Goal: Obtain resource: Download file/media

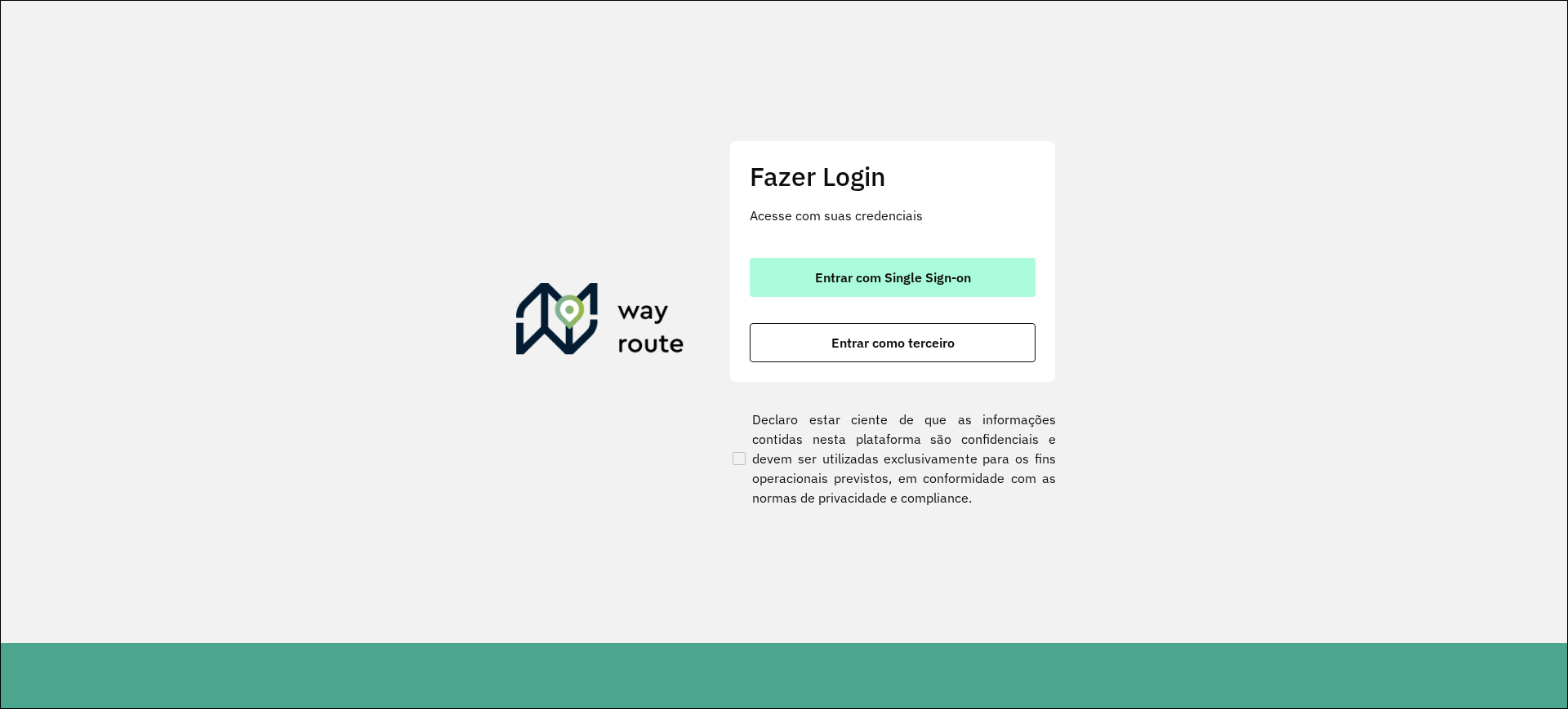
click at [876, 278] on span "Entrar com Single Sign-on" at bounding box center [892, 278] width 156 height 13
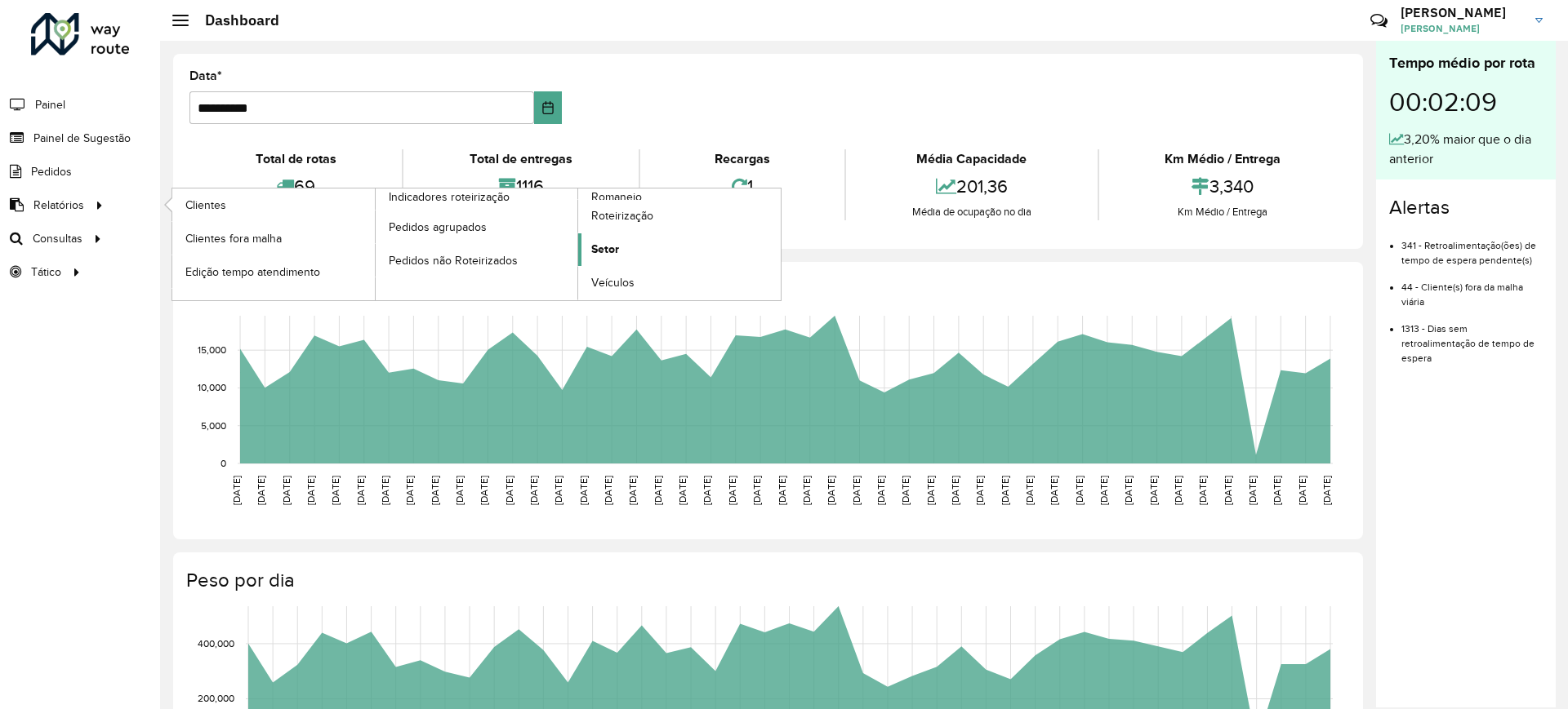
click at [602, 247] on span "Setor" at bounding box center [605, 249] width 28 height 17
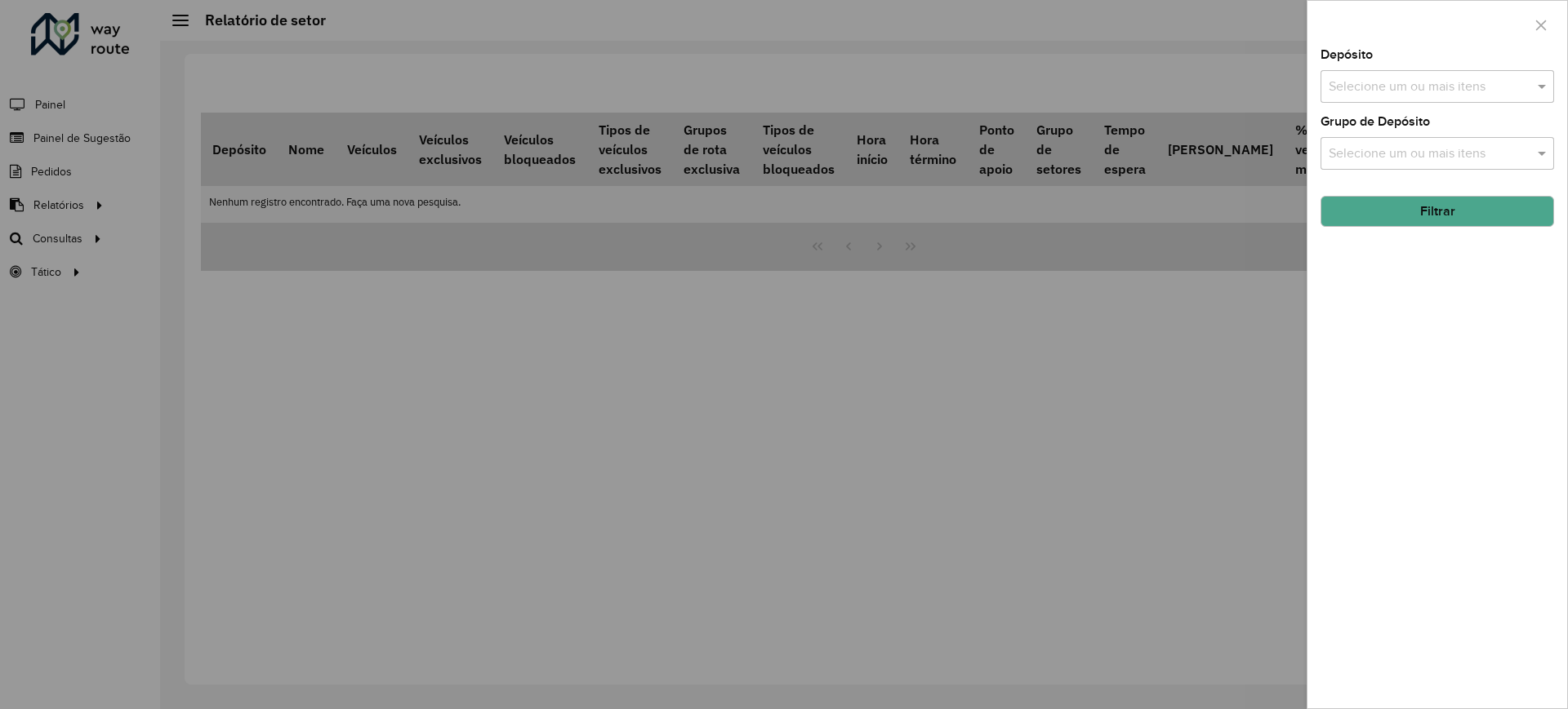
click at [990, 173] on div at bounding box center [784, 354] width 1568 height 709
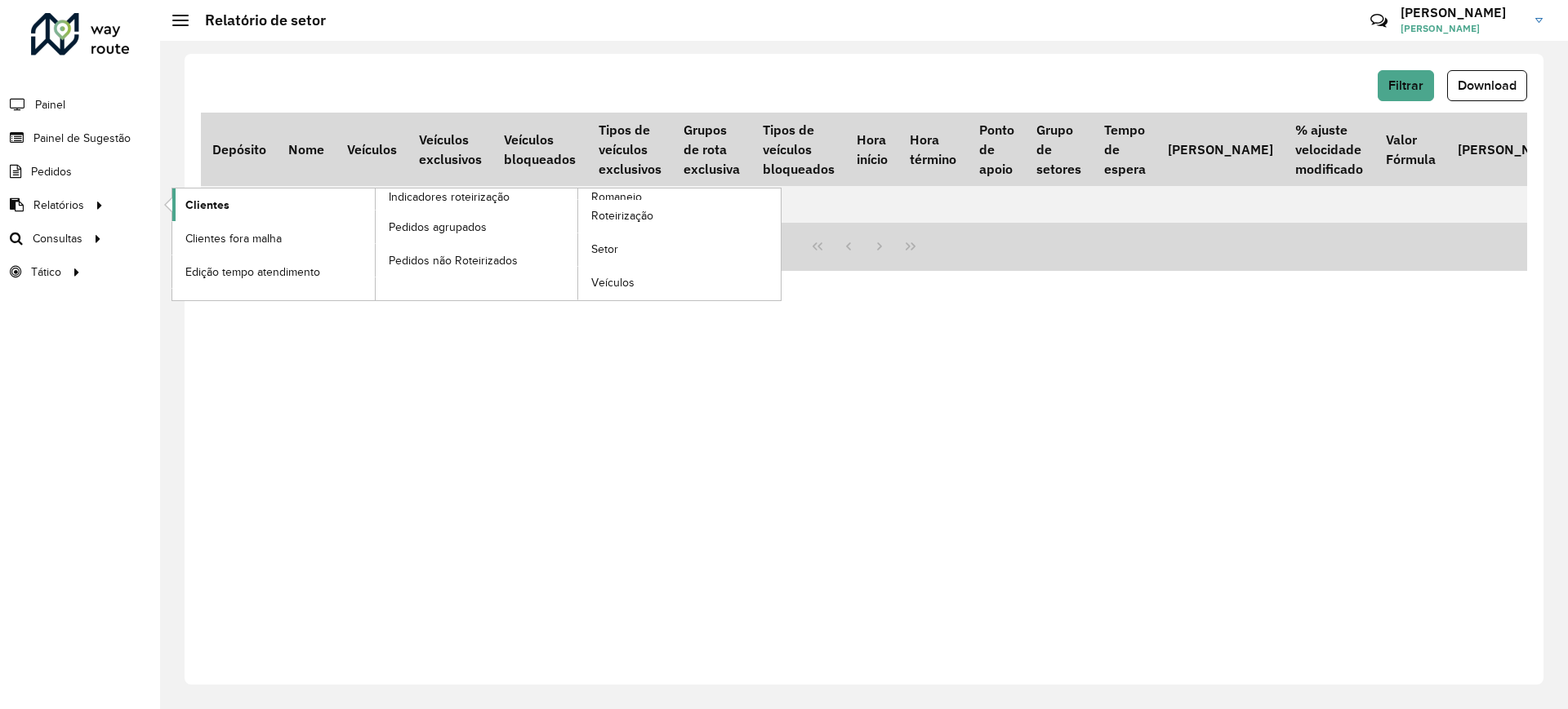
click at [236, 214] on link "Clientes" at bounding box center [274, 205] width 203 height 33
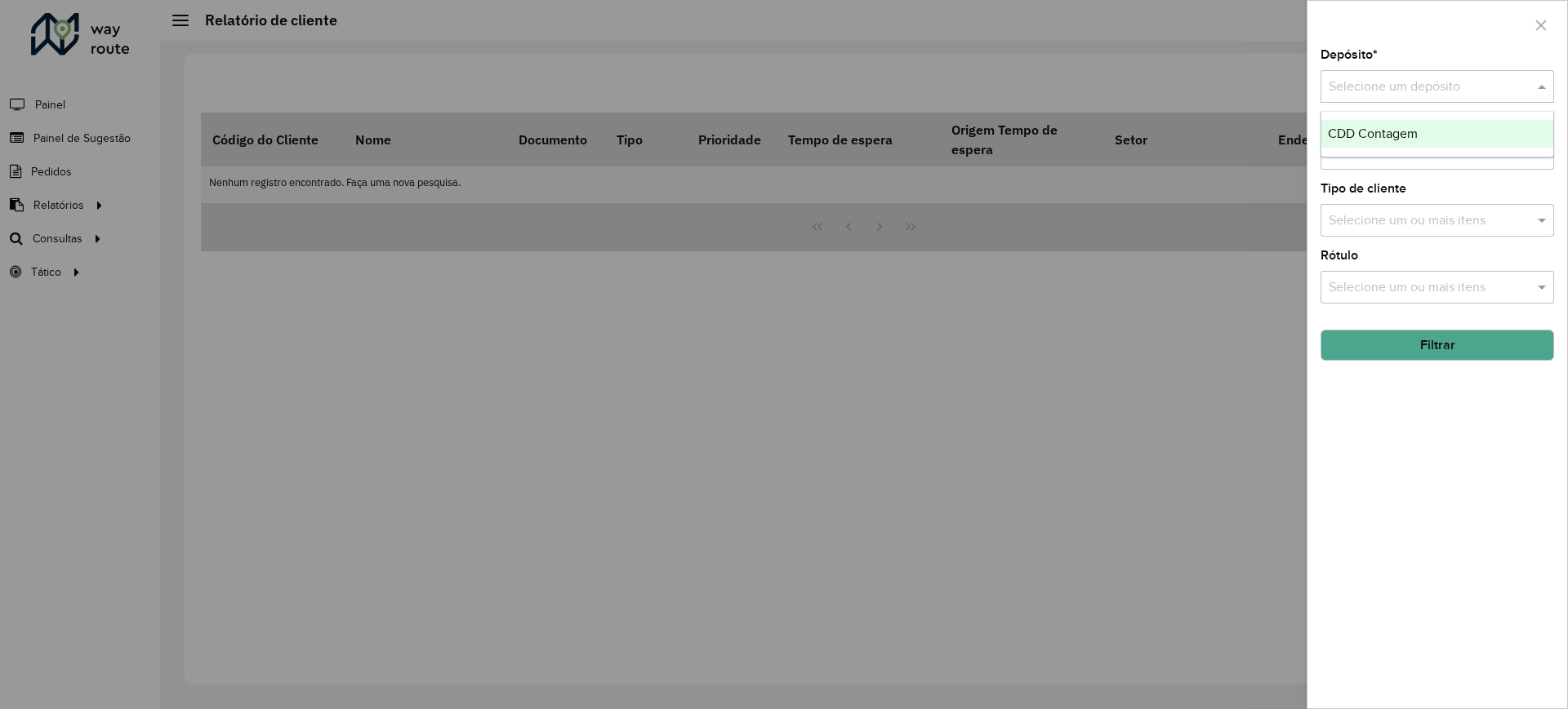
click at [1424, 96] on div "Selecione um depósito" at bounding box center [1437, 87] width 233 height 33
click at [1408, 129] on span "CDD Contagem" at bounding box center [1373, 133] width 90 height 14
click at [1391, 345] on button "Filtrar" at bounding box center [1437, 345] width 233 height 31
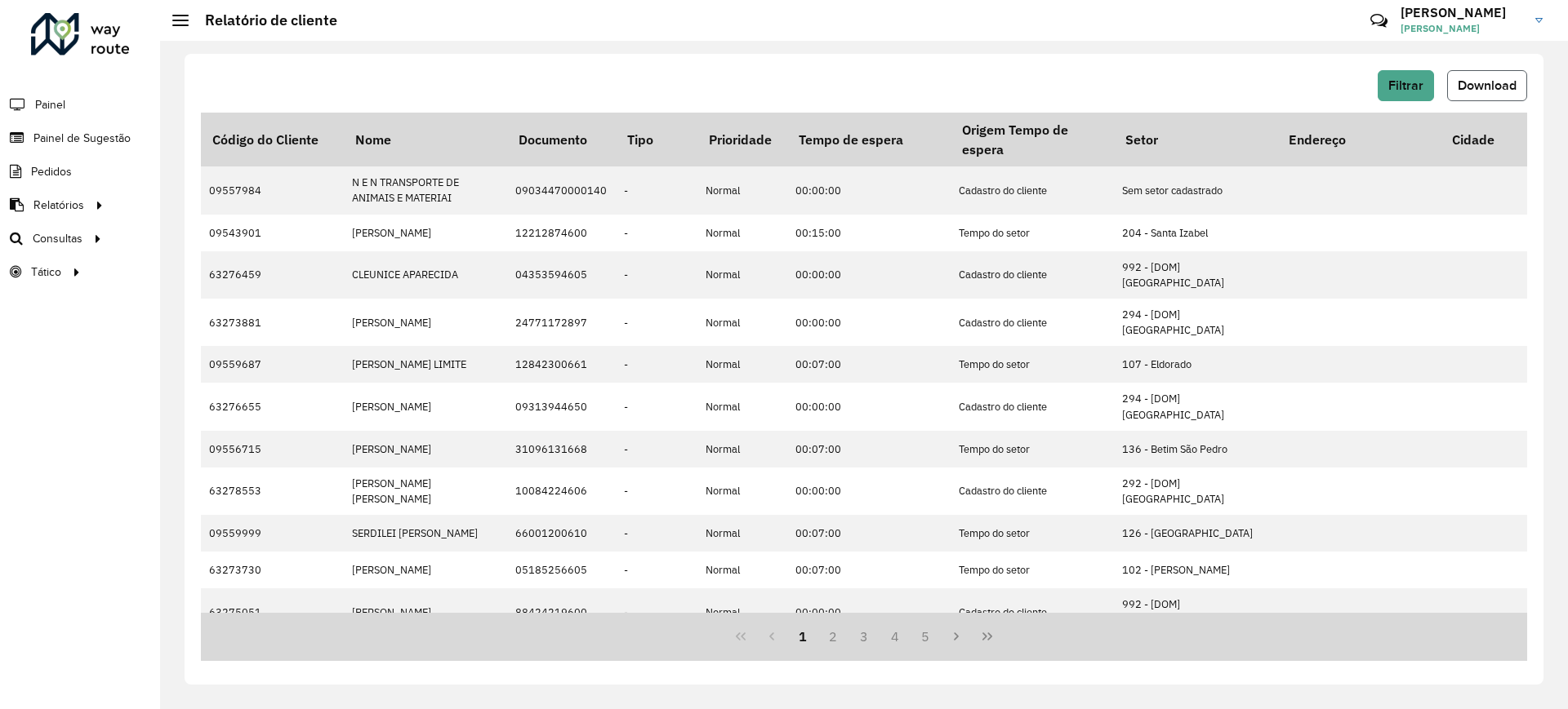
click at [1504, 74] on button "Download" at bounding box center [1486, 86] width 80 height 31
